Goal: Task Accomplishment & Management: Use online tool/utility

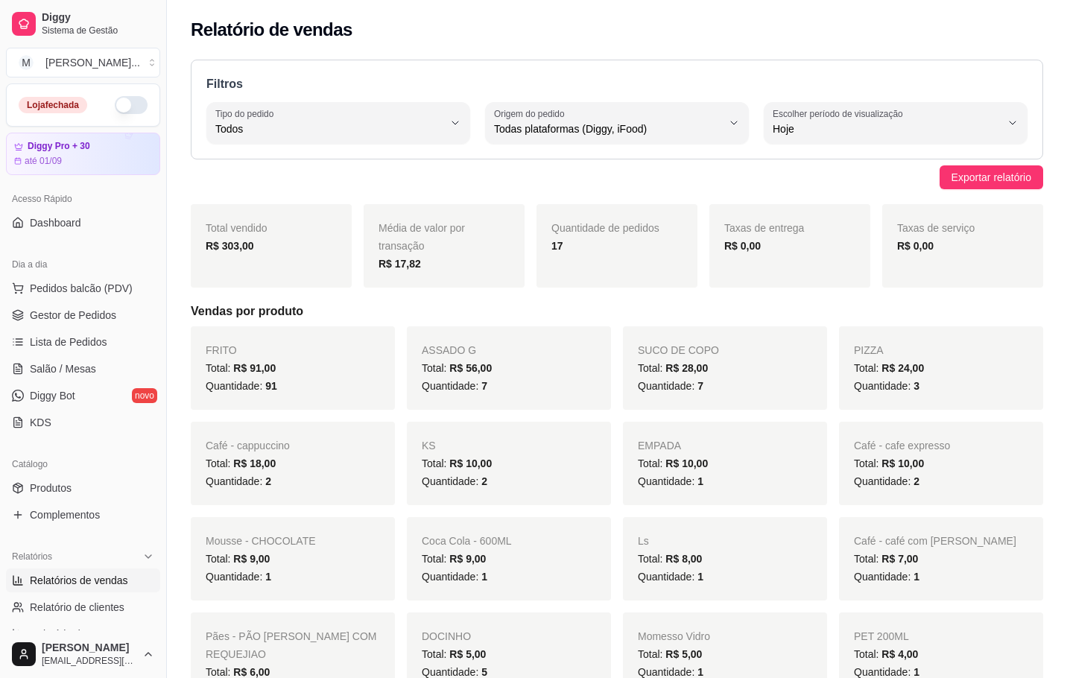
select select "ALL"
select select "0"
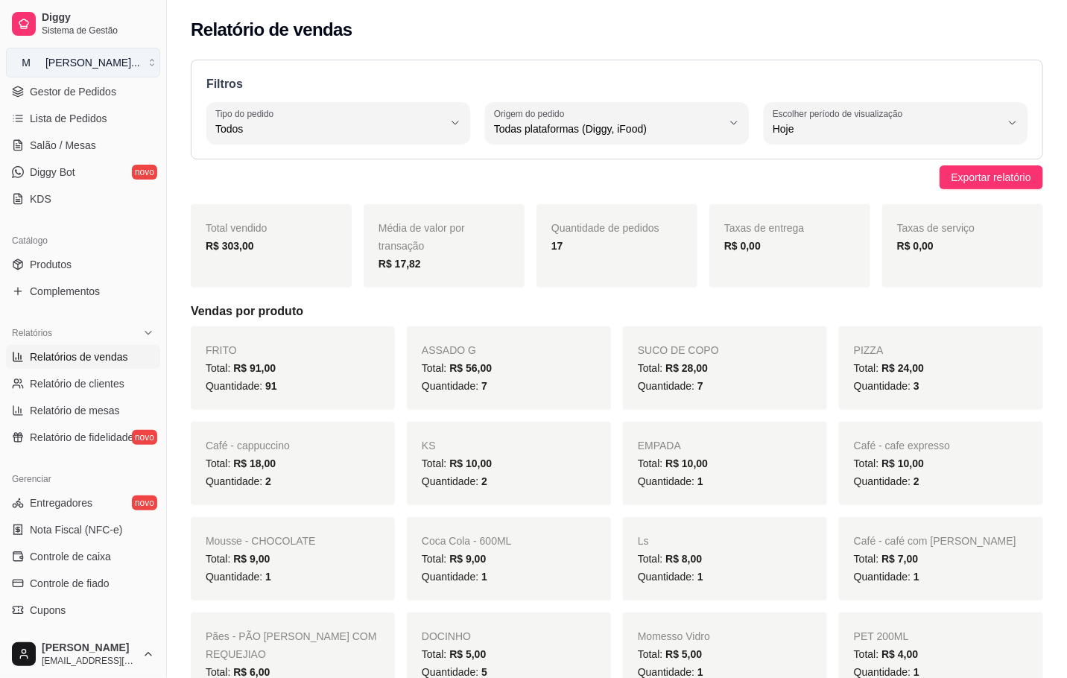
click at [137, 60] on button "M [PERSON_NAME] ..." at bounding box center [83, 63] width 154 height 30
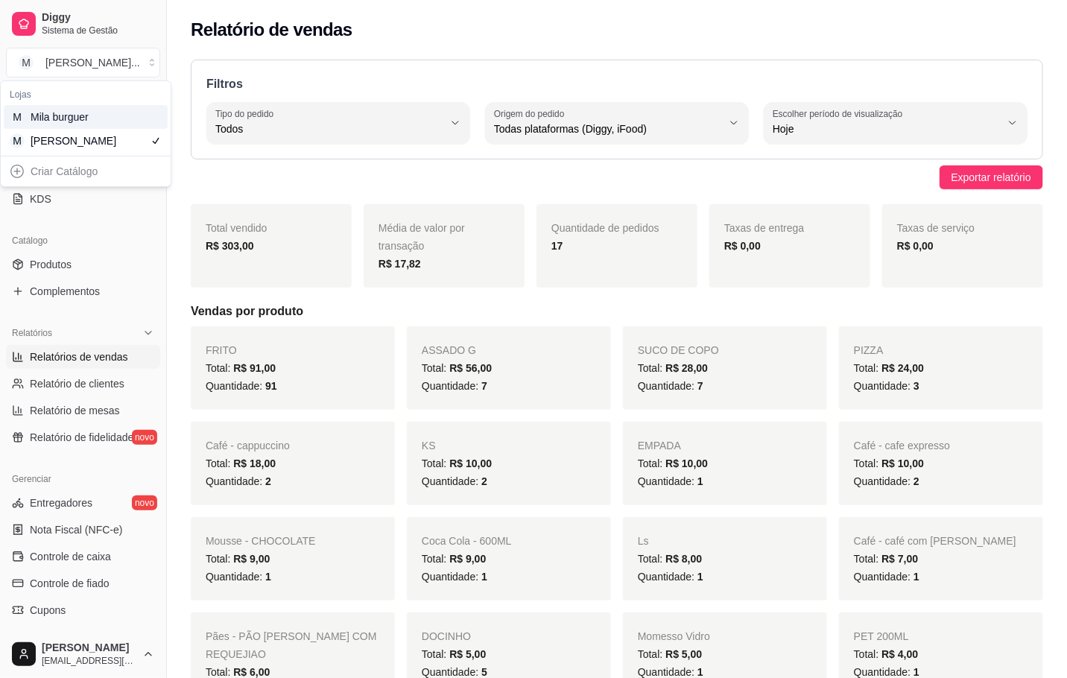
click at [121, 114] on div "M Mila burguer" at bounding box center [86, 117] width 164 height 24
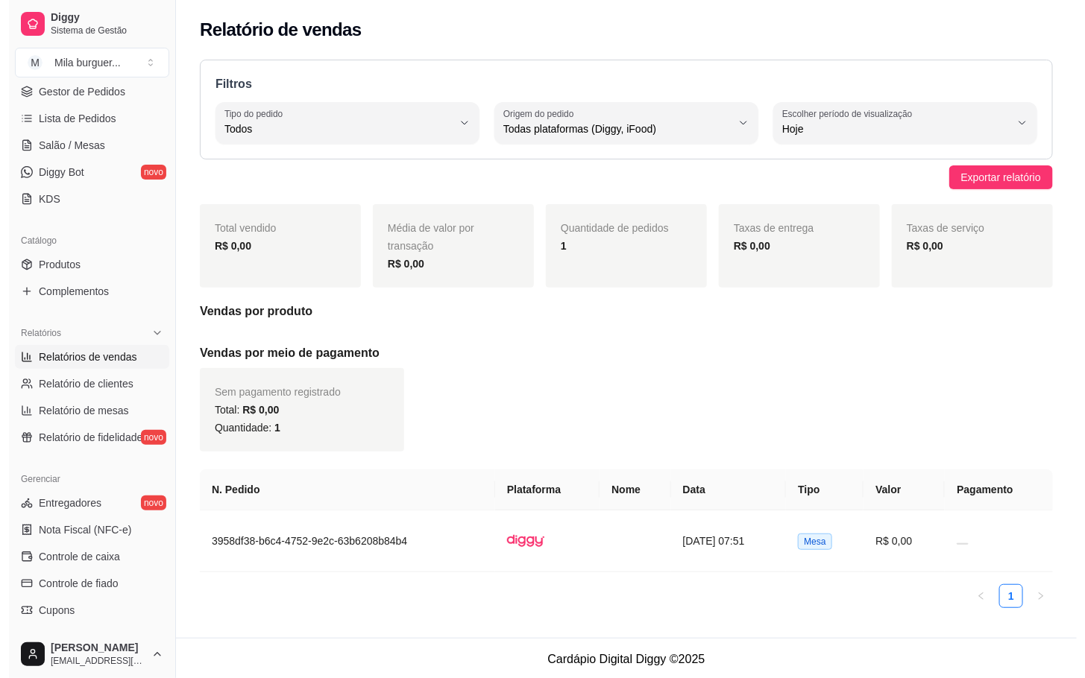
scroll to position [0, 0]
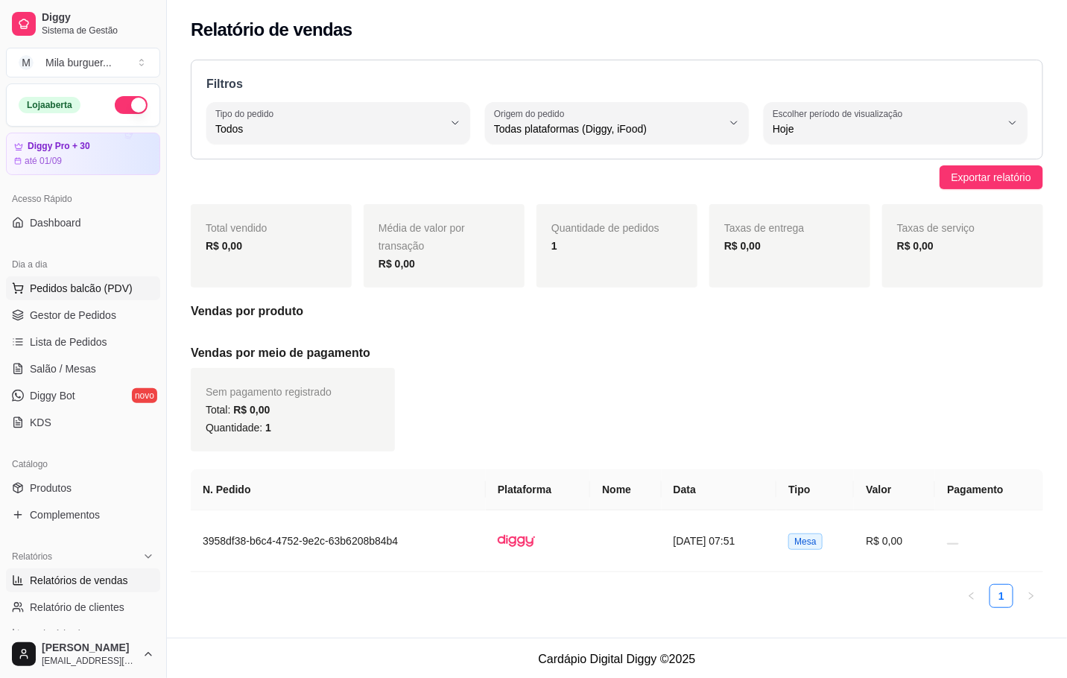
click at [122, 291] on span "Pedidos balcão (PDV)" at bounding box center [81, 288] width 103 height 15
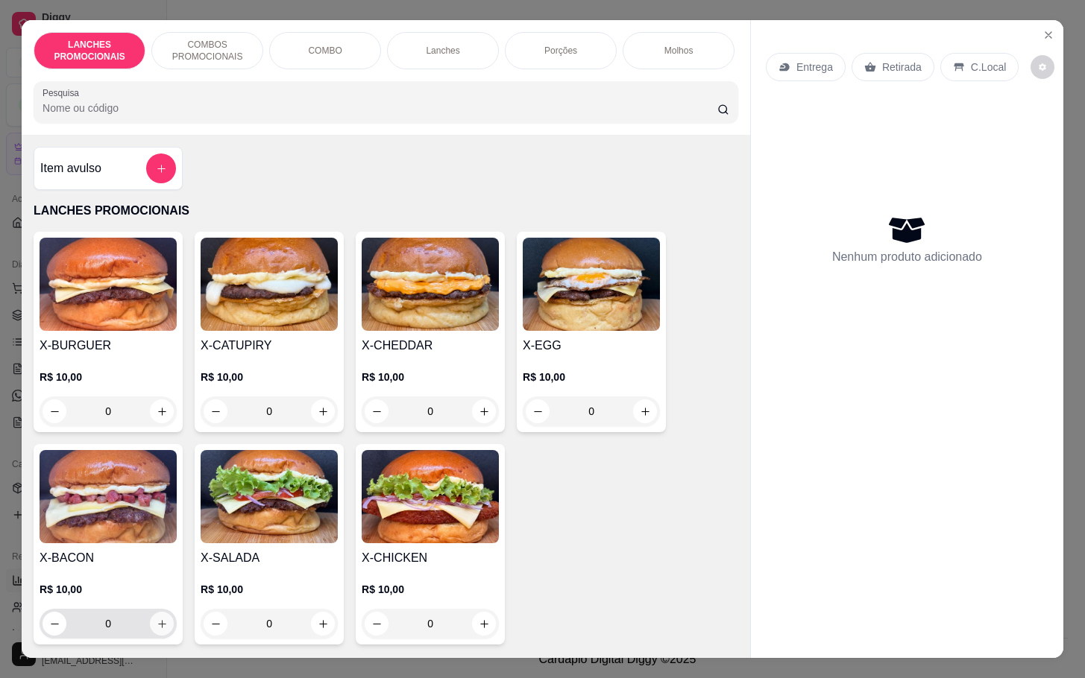
click at [155, 625] on button "increase-product-quantity" at bounding box center [162, 624] width 24 height 24
type input "1"
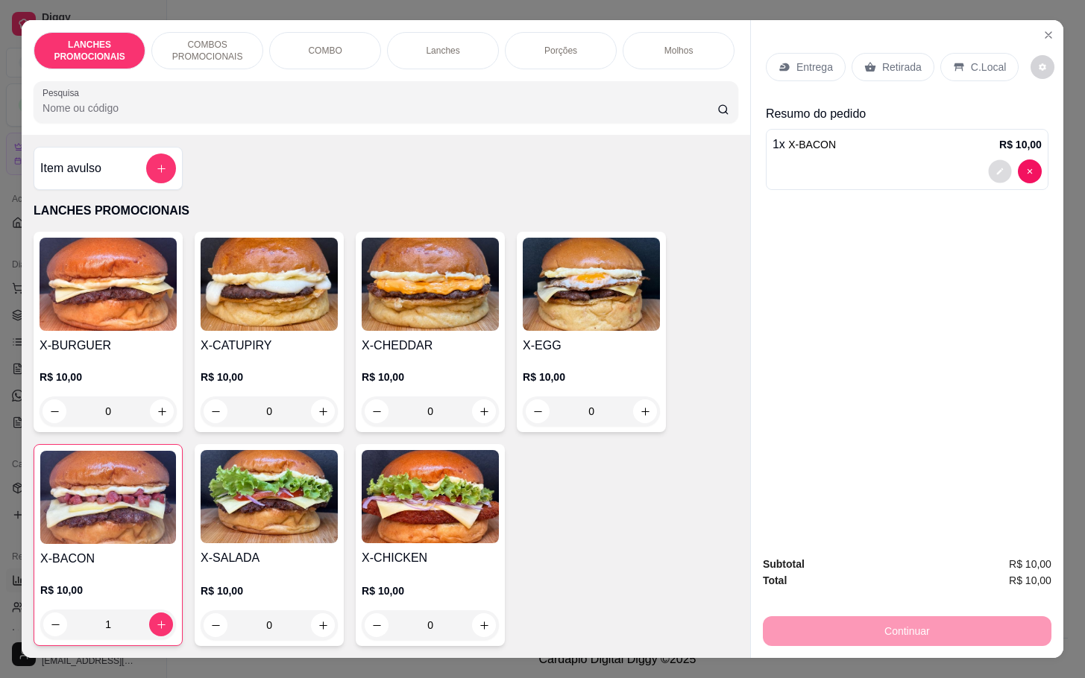
click at [995, 168] on icon "decrease-product-quantity" at bounding box center [999, 171] width 9 height 9
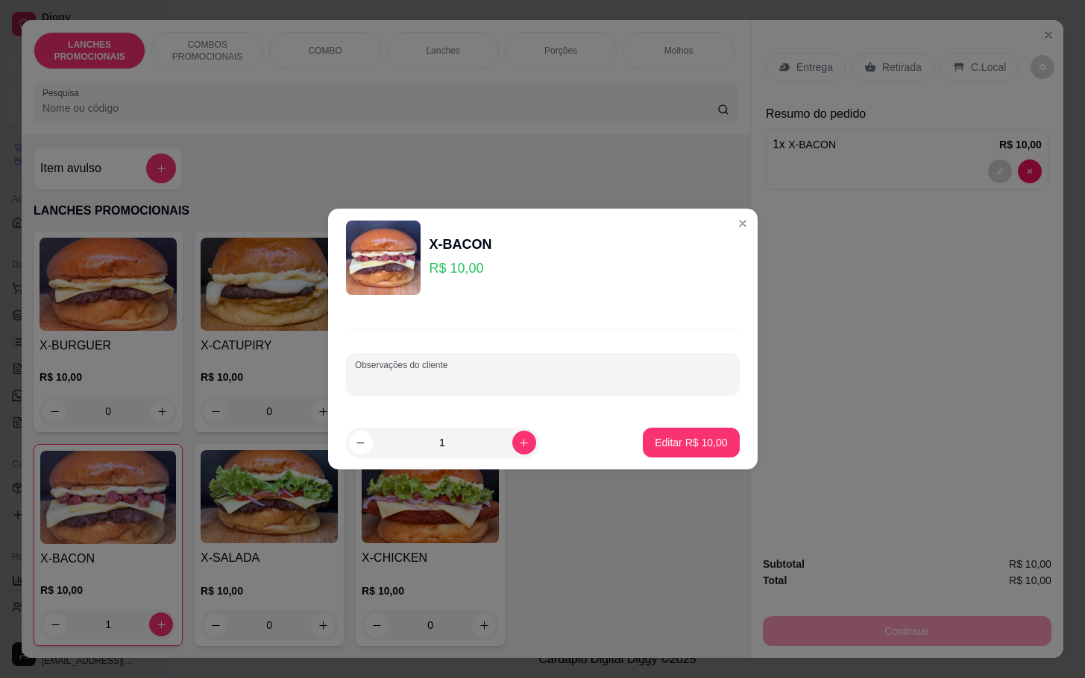
click at [622, 379] on input "Observações do cliente" at bounding box center [543, 380] width 376 height 15
type input "SEM MAIONESE"
click at [690, 447] on p "Editar R$ 10,00" at bounding box center [690, 442] width 72 height 15
type input "0"
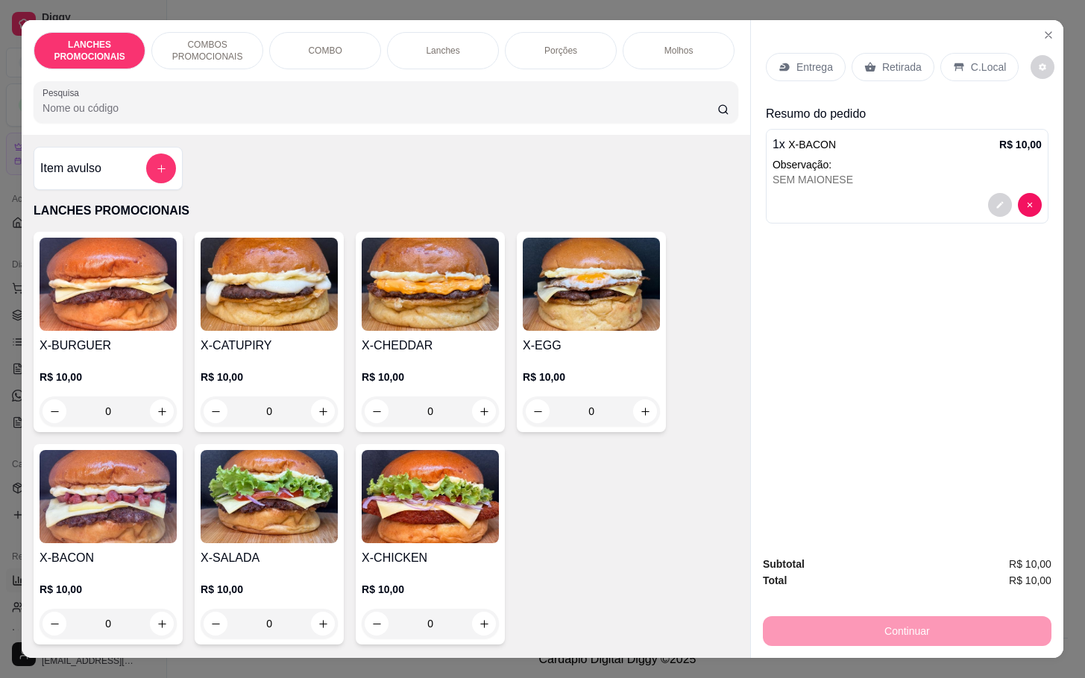
click at [884, 74] on div "Retirada" at bounding box center [892, 67] width 83 height 28
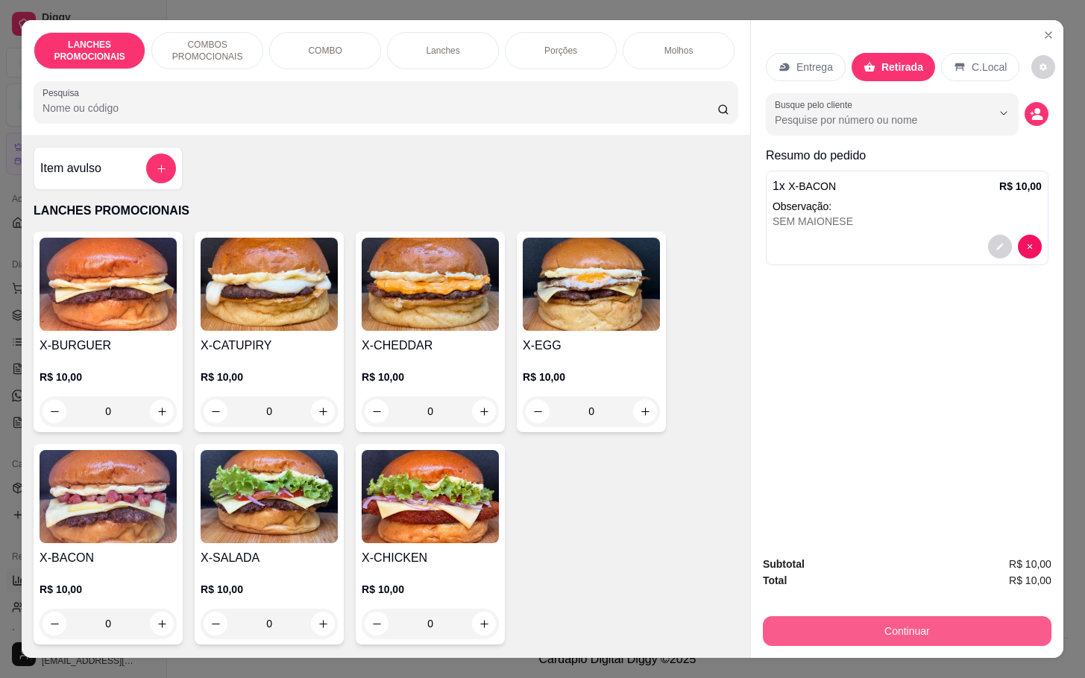
click at [879, 619] on button "Continuar" at bounding box center [907, 631] width 288 height 30
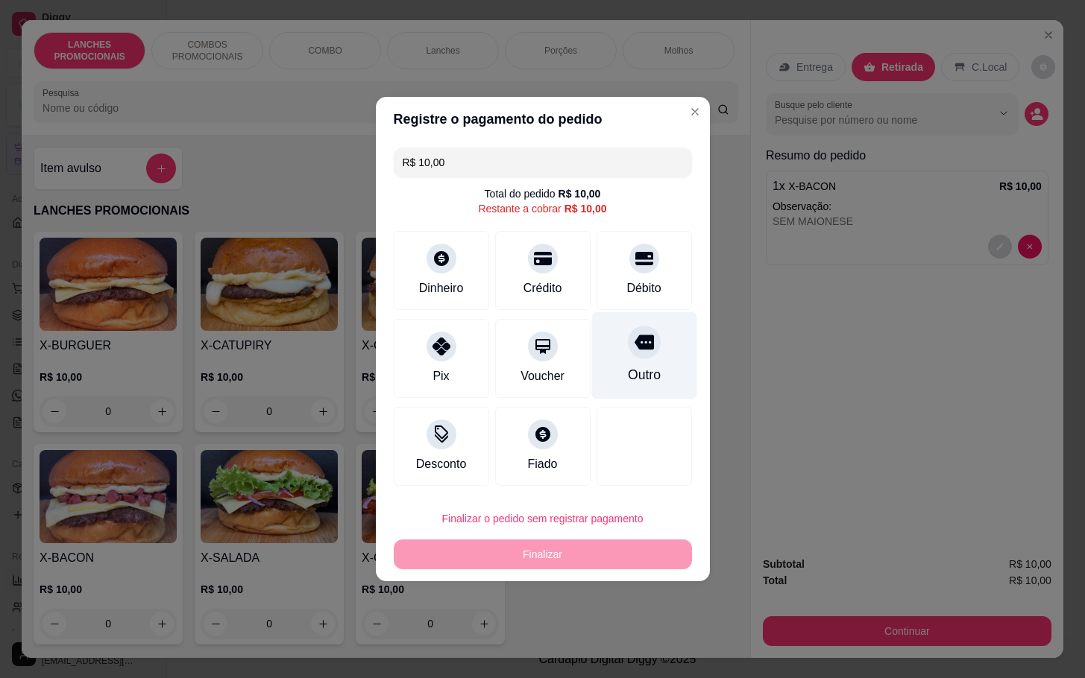
click at [629, 382] on div "Outro" at bounding box center [643, 374] width 33 height 19
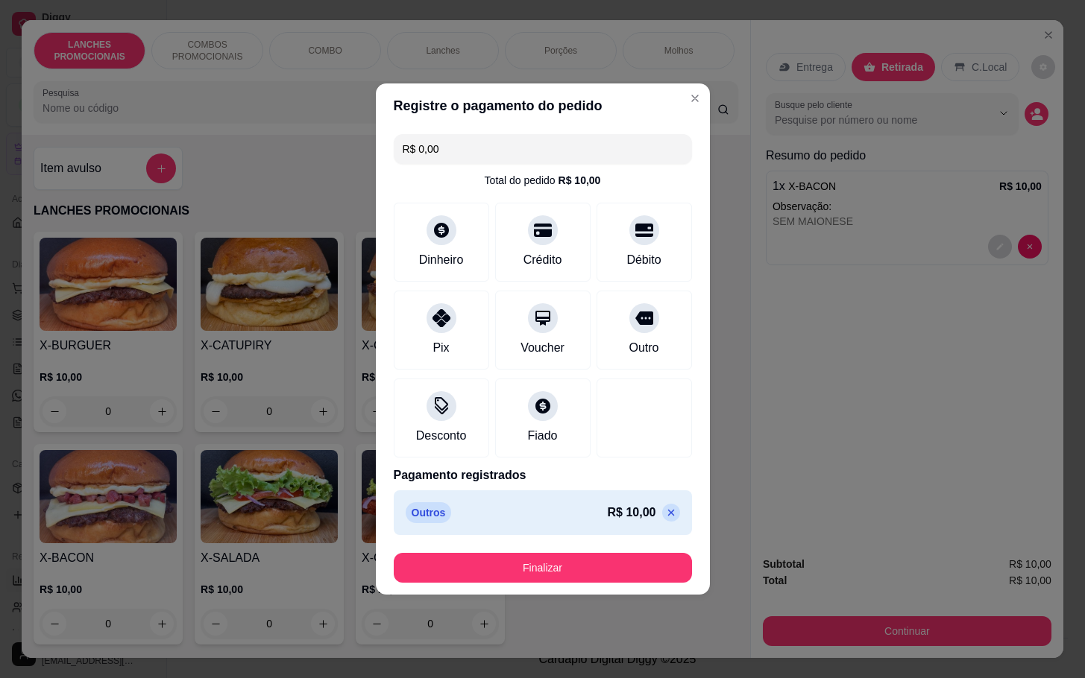
click at [595, 578] on button "Finalizar" at bounding box center [543, 568] width 298 height 30
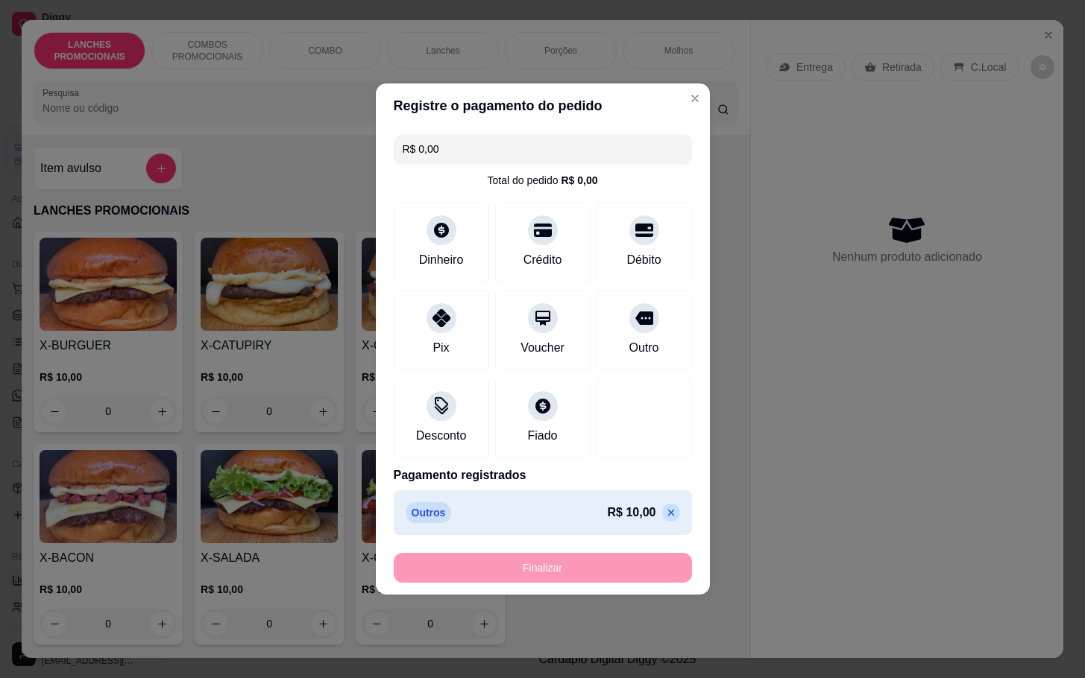
type input "-R$ 10,00"
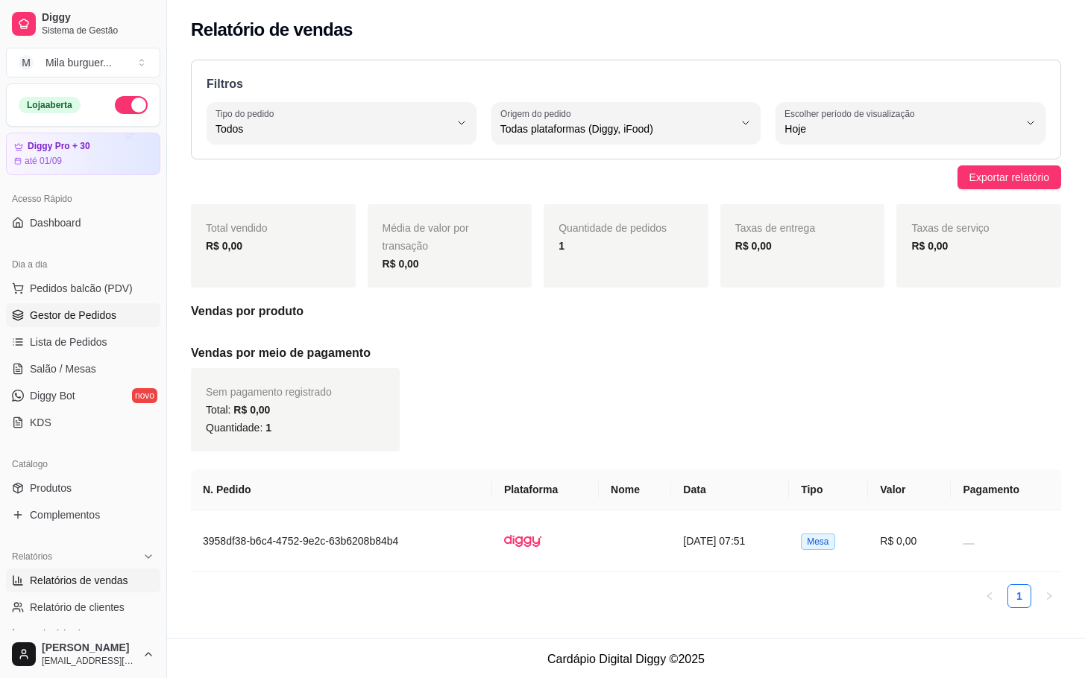
click at [101, 307] on link "Gestor de Pedidos" at bounding box center [83, 315] width 154 height 24
